Goal: Task Accomplishment & Management: Complete application form

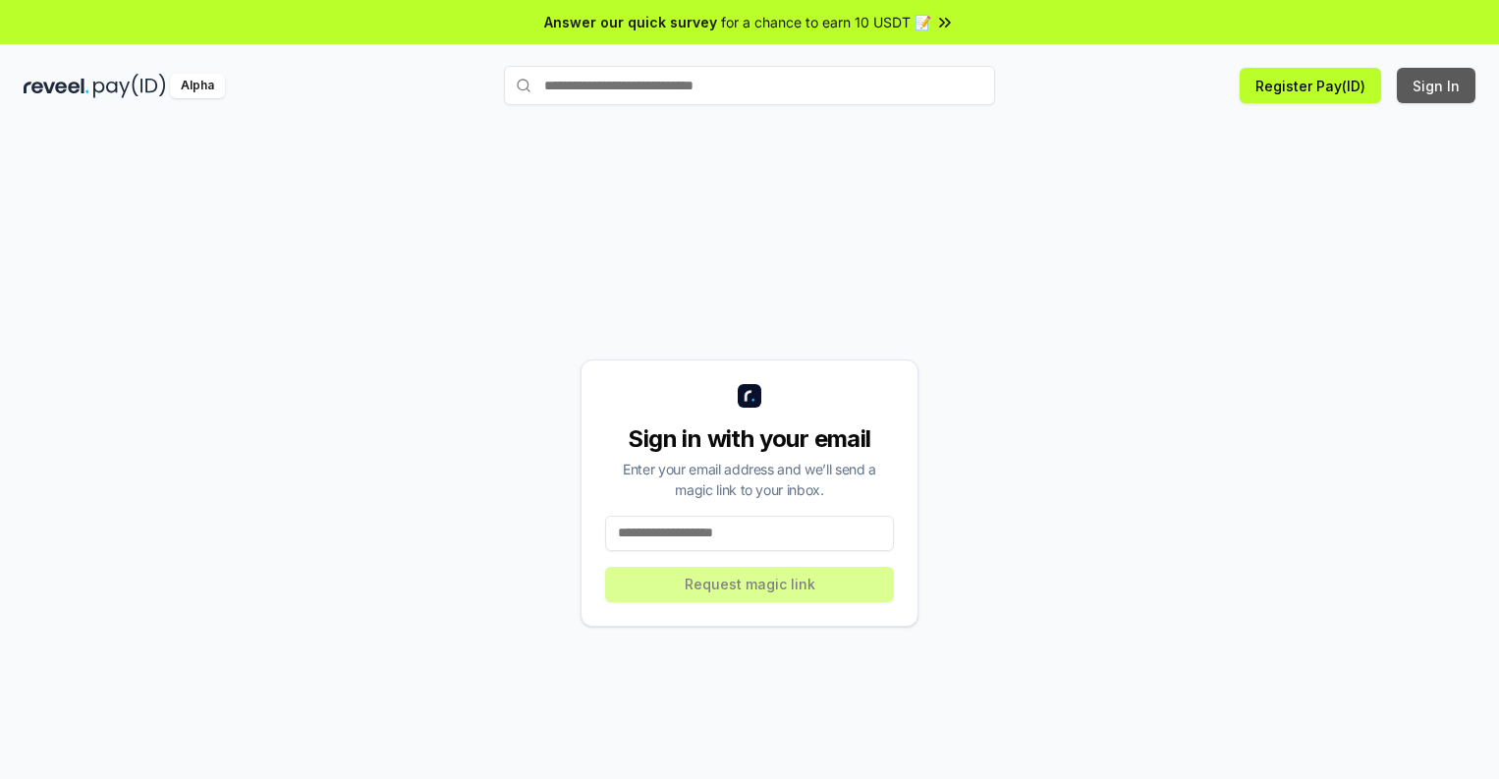
click at [1437, 85] on button "Sign In" at bounding box center [1436, 85] width 79 height 35
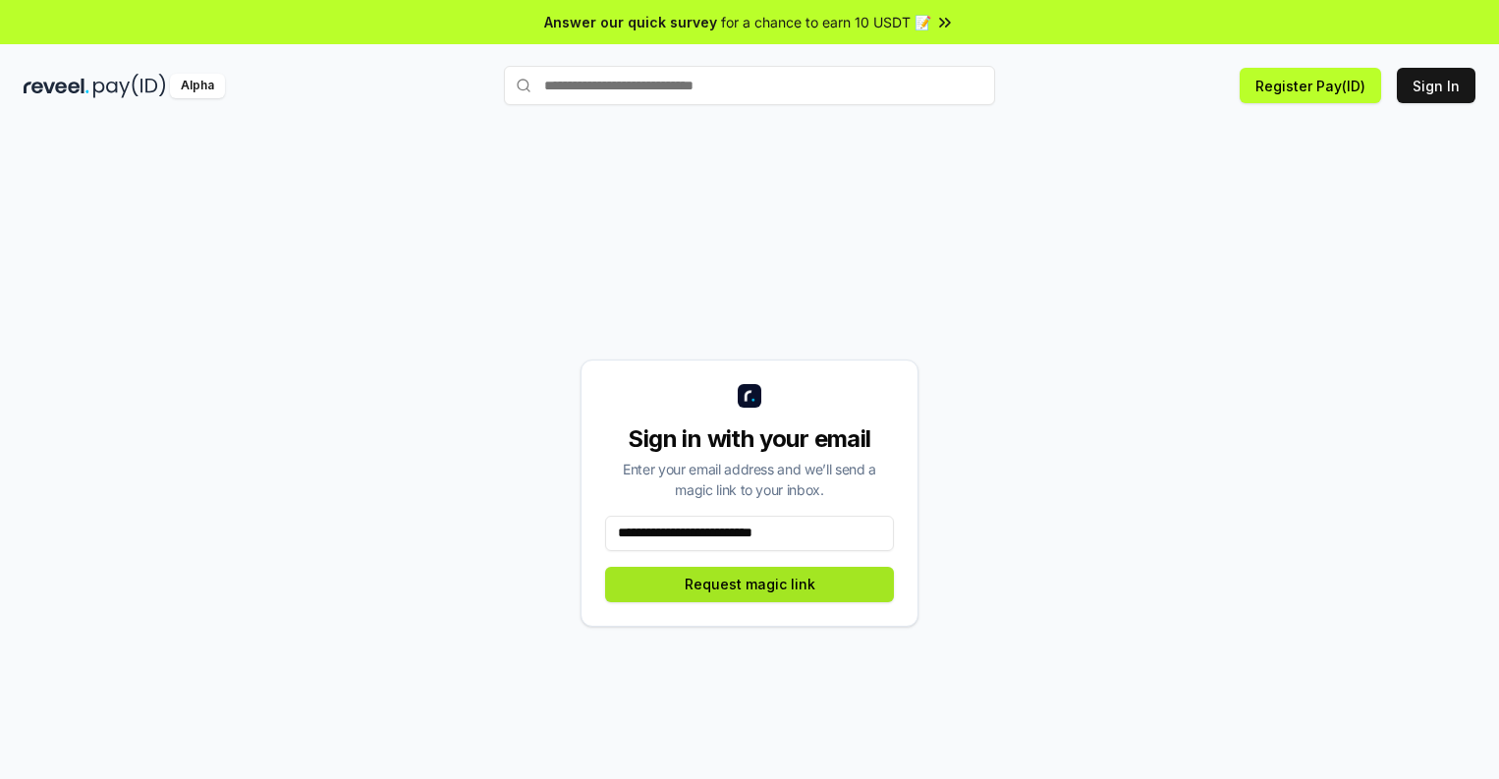
type input "**********"
click at [750, 584] on button "Request magic link" at bounding box center [749, 584] width 289 height 35
